Goal: Task Accomplishment & Management: Use online tool/utility

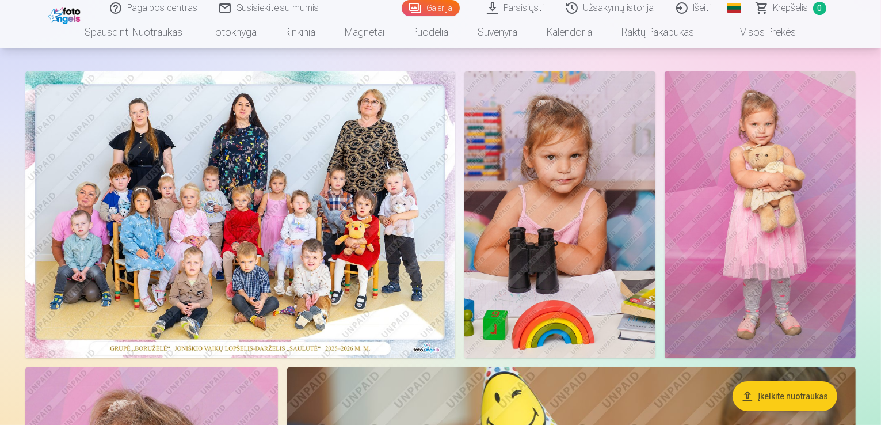
scroll to position [115, 0]
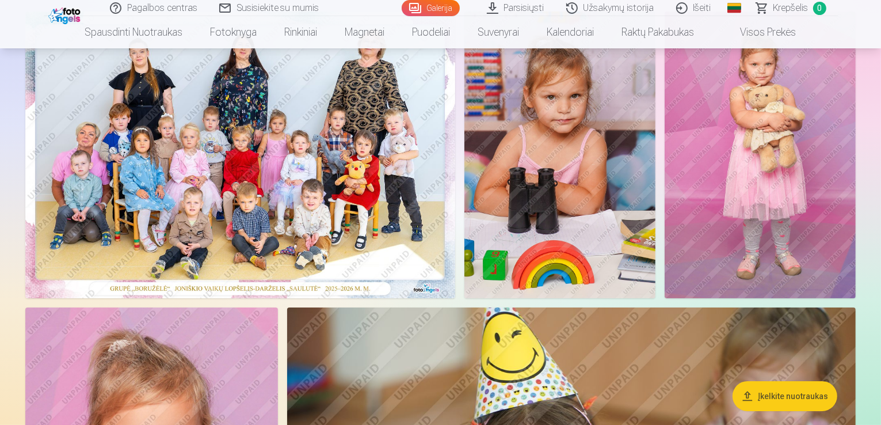
click at [336, 201] on img at bounding box center [240, 155] width 430 height 287
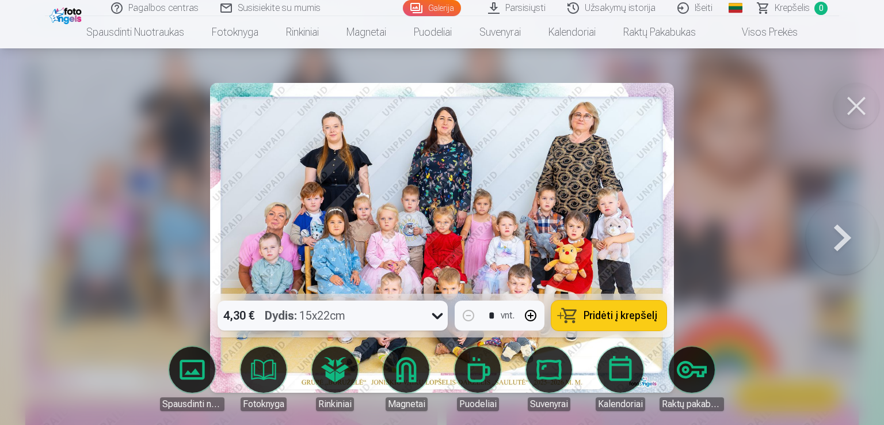
click at [859, 107] on button at bounding box center [857, 106] width 46 height 46
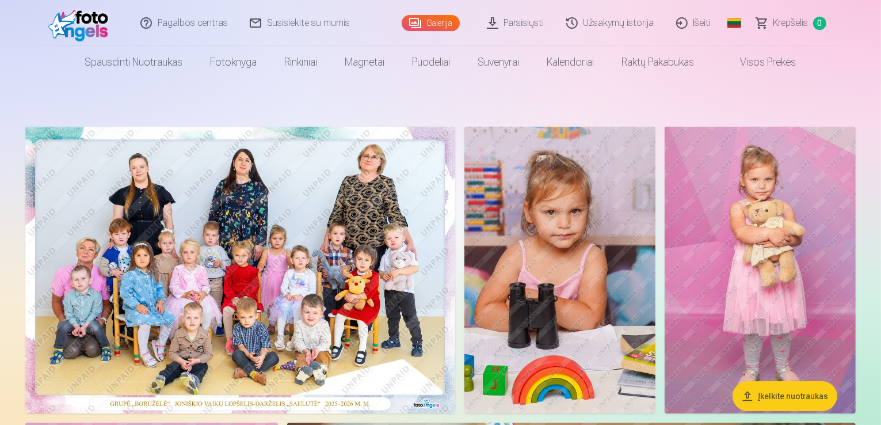
click at [698, 21] on link "Išeiti" at bounding box center [694, 23] width 57 height 46
